Goal: Complete application form

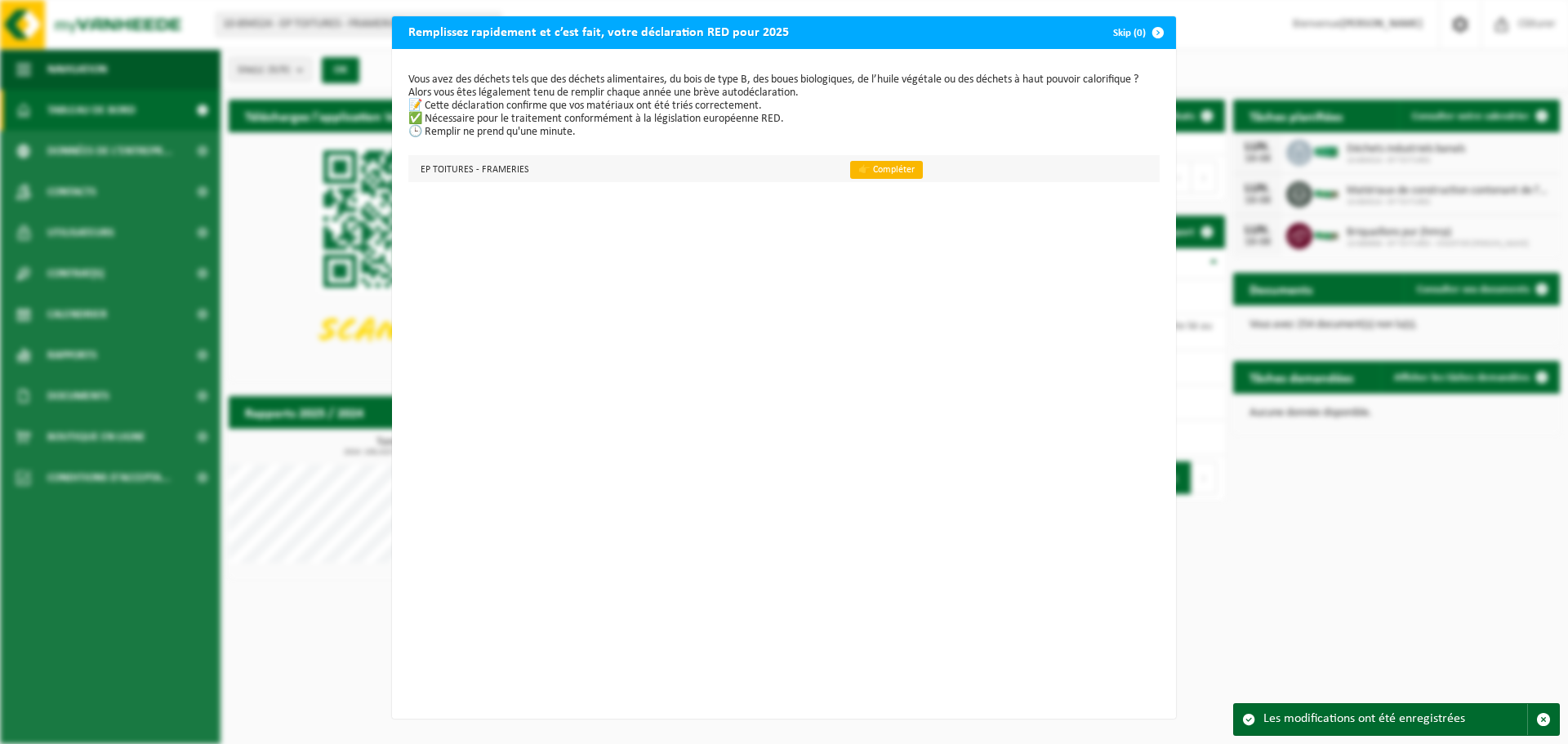
click at [870, 175] on link "👉 Compléter" at bounding box center [886, 170] width 73 height 18
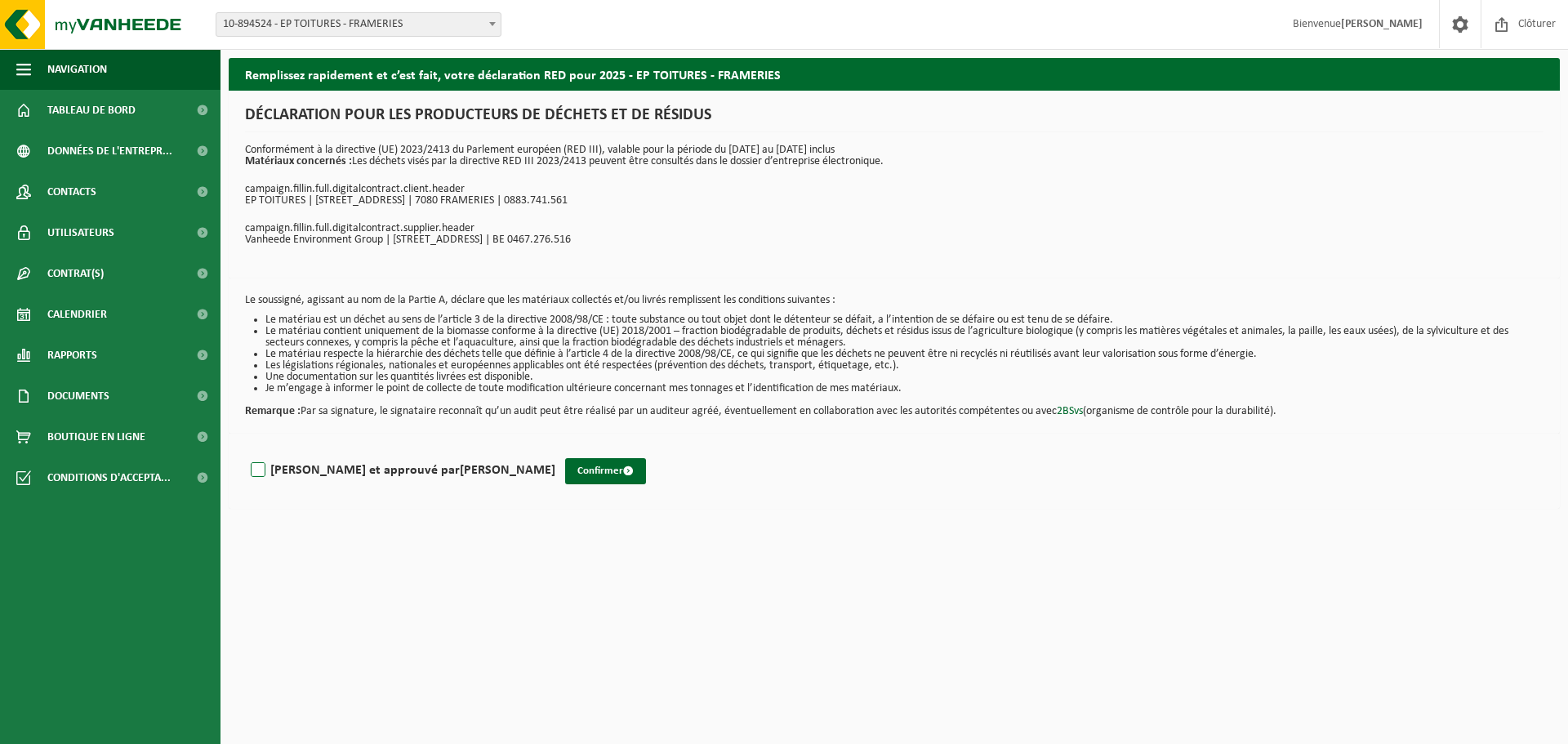
click at [259, 466] on label "[PERSON_NAME] et approuvé par [PERSON_NAME]" at bounding box center [401, 470] width 308 height 24
click at [556, 450] on input "[PERSON_NAME] et approuvé par [PERSON_NAME]" at bounding box center [556, 449] width 1 height 1
checkbox input "true"
click at [565, 467] on button "Confirmer" at bounding box center [605, 471] width 81 height 26
